Goal: Transaction & Acquisition: Purchase product/service

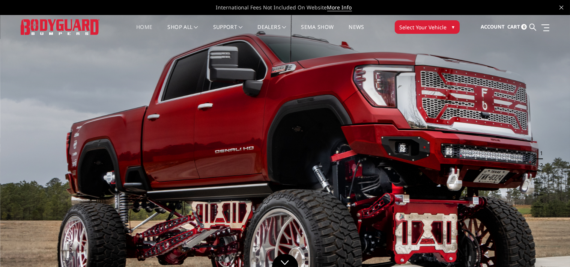
click at [439, 27] on span "Select Your Vehicle" at bounding box center [422, 27] width 47 height 8
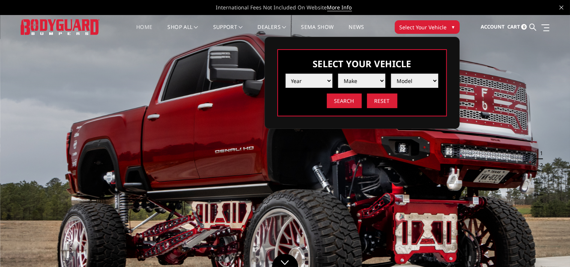
click at [285, 74] on select "Year [DATE] 2024 2023 2022 2021 2020 2019 2018 2017 2016 2015 2014 2013 2012 20…" at bounding box center [308, 81] width 47 height 14
select select "yr_2024"
click option "2024" at bounding box center [0, 0] width 0 height 0
click at [338, 74] on select "Make Chevrolet Ford GMC Ram Toyota" at bounding box center [361, 81] width 47 height 14
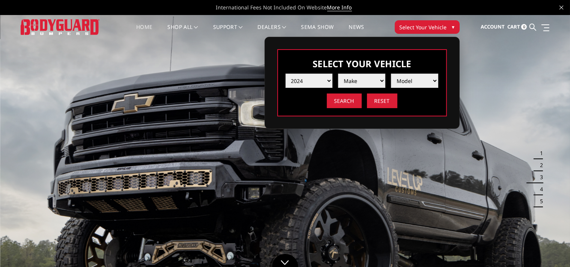
select select "mk_ford"
click option "Ford" at bounding box center [0, 0] width 0 height 0
click at [391, 74] on select "Model F150 F150 Raptor F250 / F350 F450 F550" at bounding box center [414, 81] width 47 height 14
select select "md_f250-f350"
click option "F250 / F350" at bounding box center [0, 0] width 0 height 0
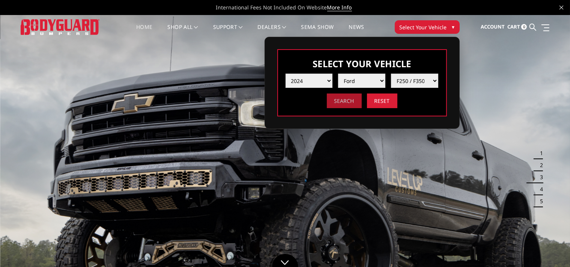
click at [346, 102] on input "Search" at bounding box center [344, 100] width 35 height 15
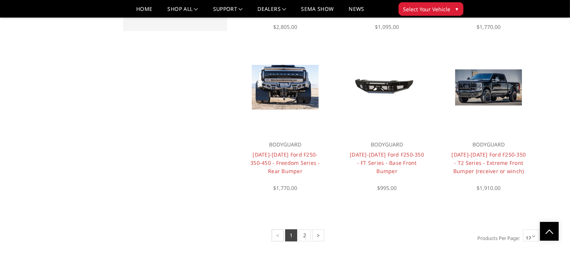
scroll to position [554, 0]
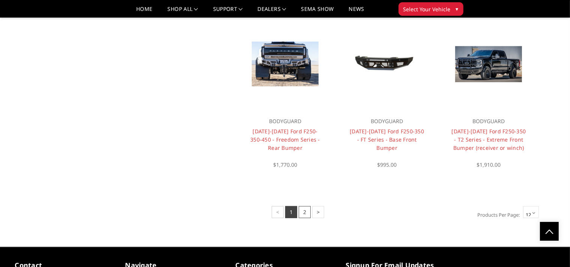
click at [307, 212] on link "2" at bounding box center [305, 212] width 12 height 12
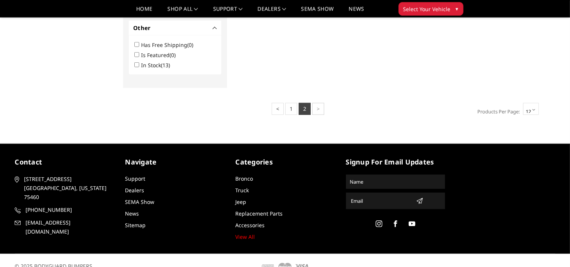
scroll to position [410, 0]
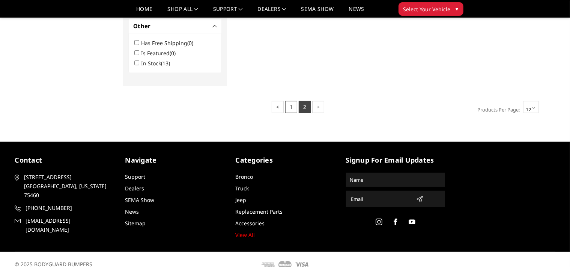
click at [294, 107] on link "1" at bounding box center [291, 107] width 12 height 12
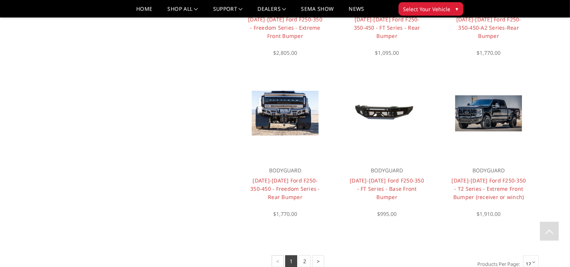
scroll to position [594, 0]
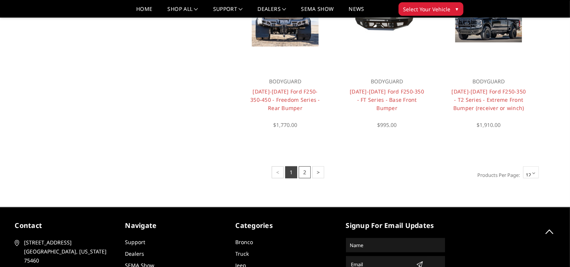
click at [303, 172] on link "2" at bounding box center [305, 172] width 12 height 12
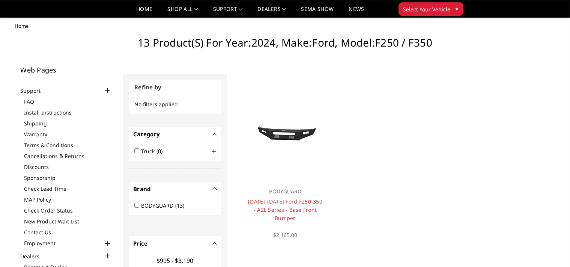
scroll to position [0, 0]
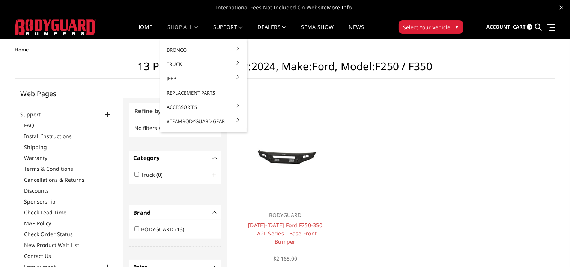
click at [175, 24] on link "shop all" at bounding box center [183, 31] width 30 height 15
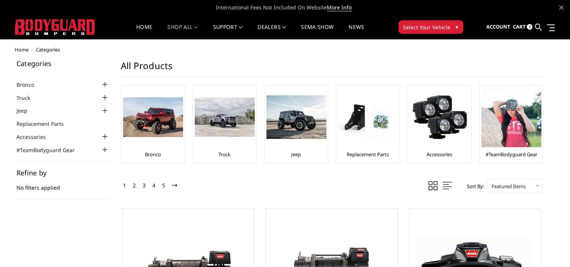
click at [137, 9] on span "International Fees Not Included On Website More Info" at bounding box center [285, 7] width 540 height 15
click at [137, 31] on link "Home" at bounding box center [144, 31] width 16 height 15
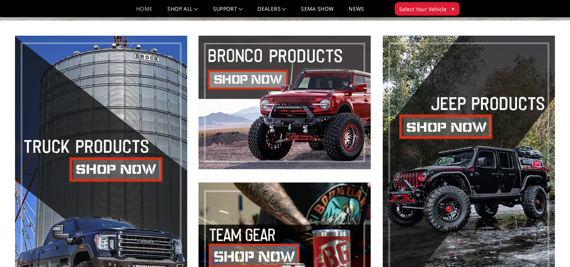
scroll to position [277, 0]
